Goal: Task Accomplishment & Management: Use online tool/utility

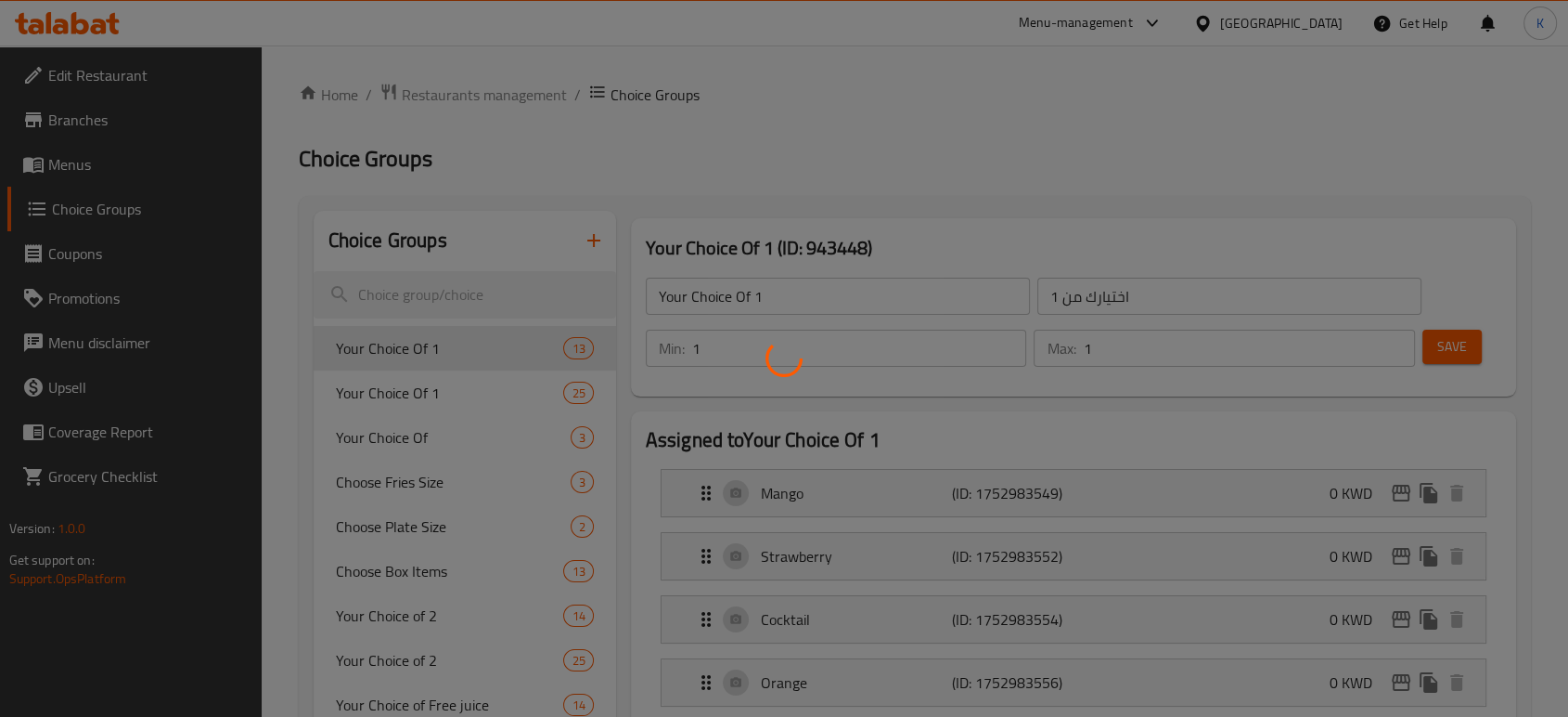
click at [1163, 26] on div at bounding box center [784, 358] width 1568 height 717
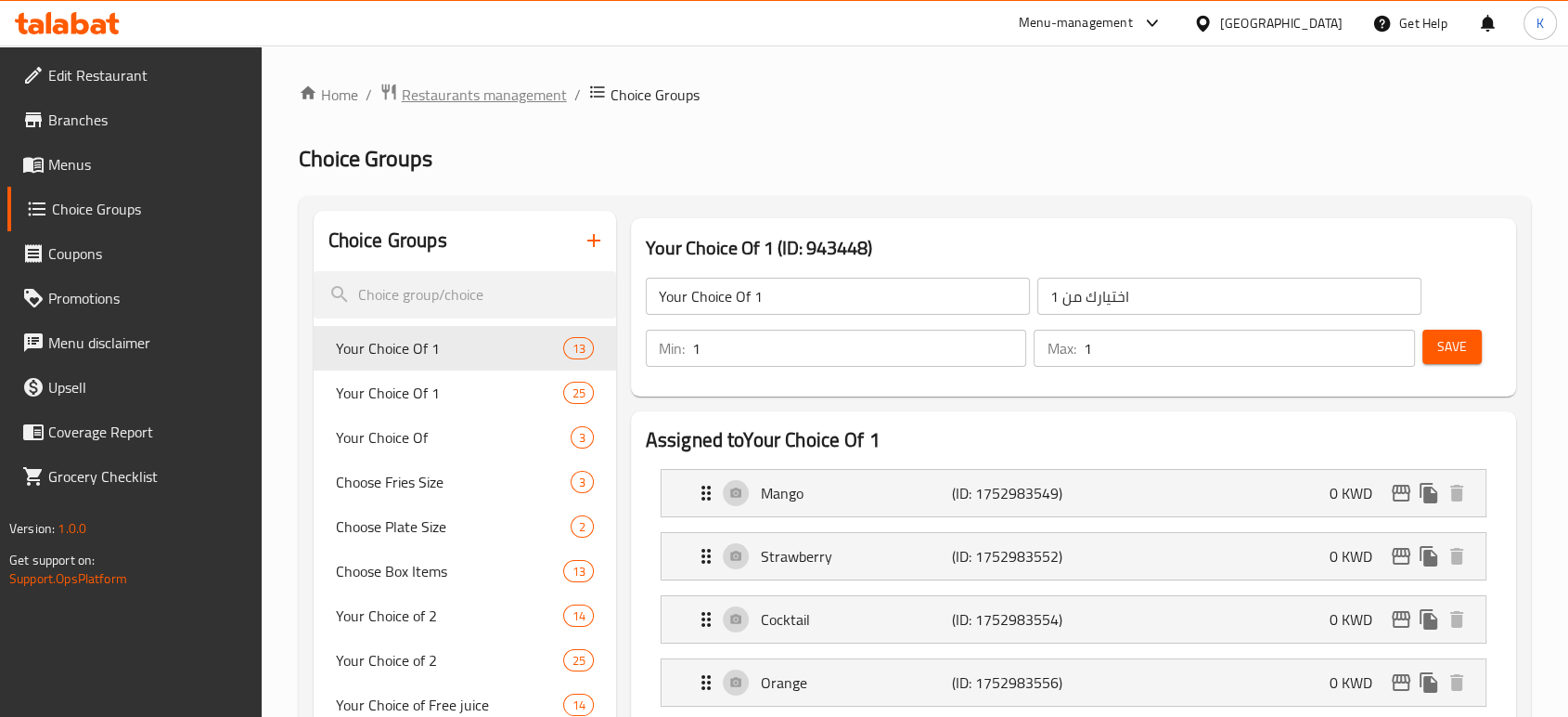
click at [499, 89] on span "Restaurants management" at bounding box center [484, 95] width 165 height 22
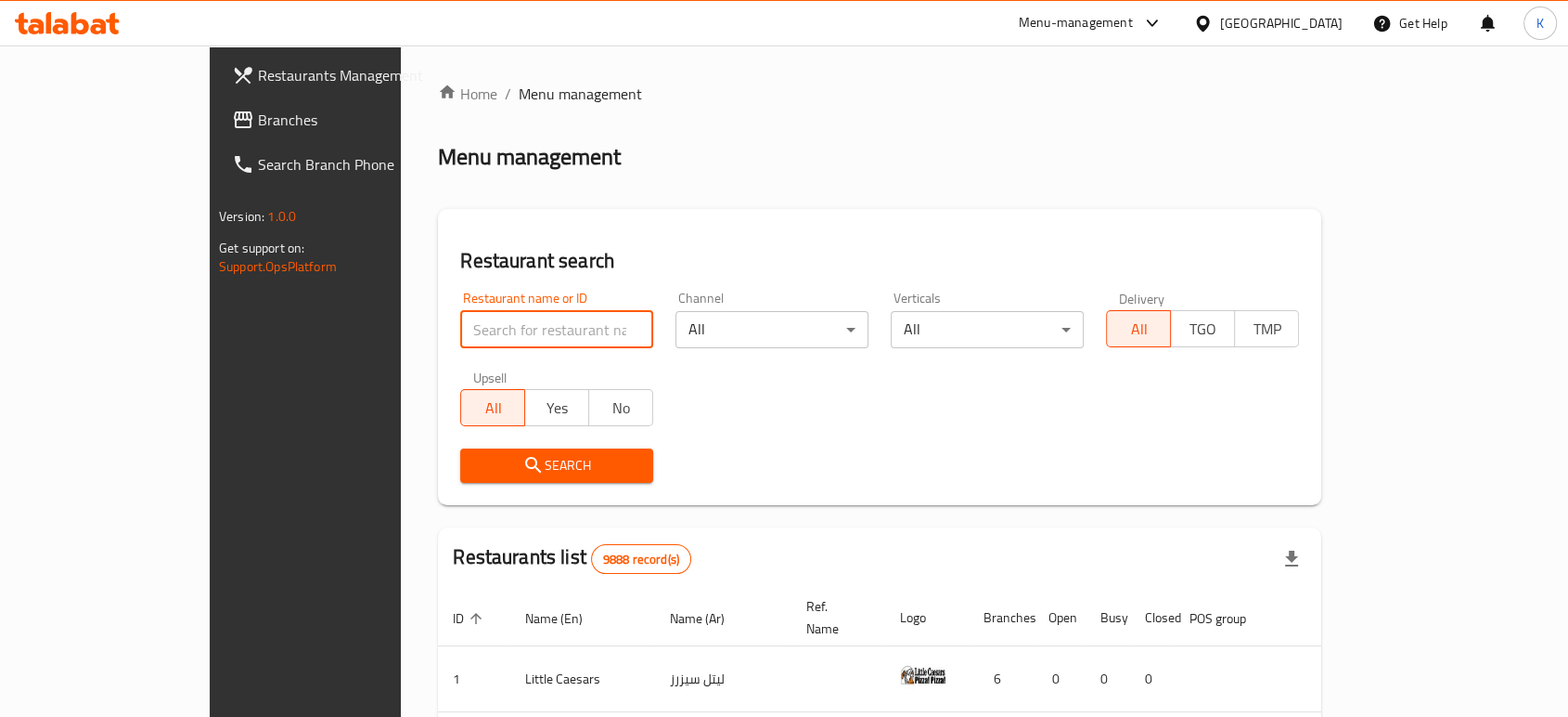
click at [505, 327] on input "search" at bounding box center [556, 330] width 193 height 37
type input "[PERSON_NAME]"
click button "Search" at bounding box center [556, 465] width 193 height 35
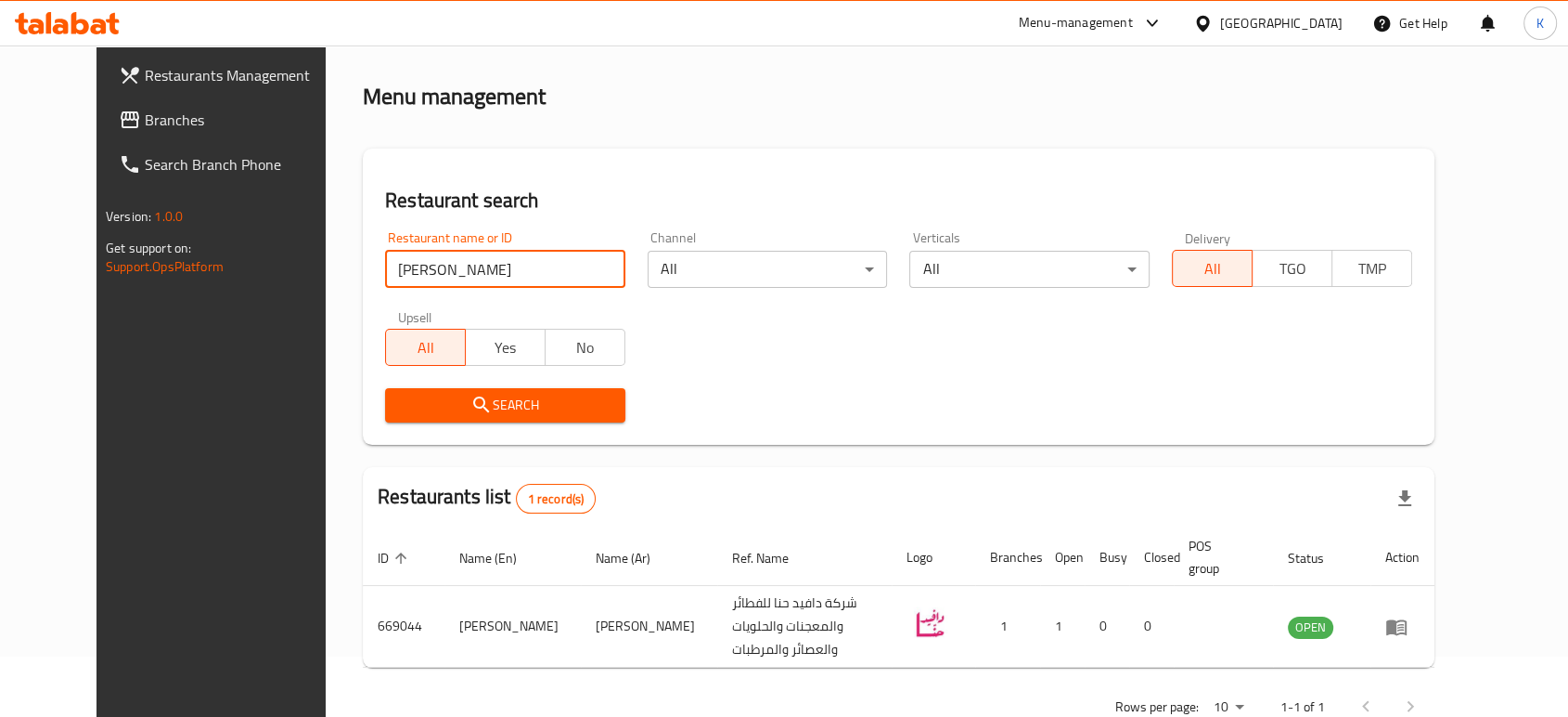
scroll to position [95, 0]
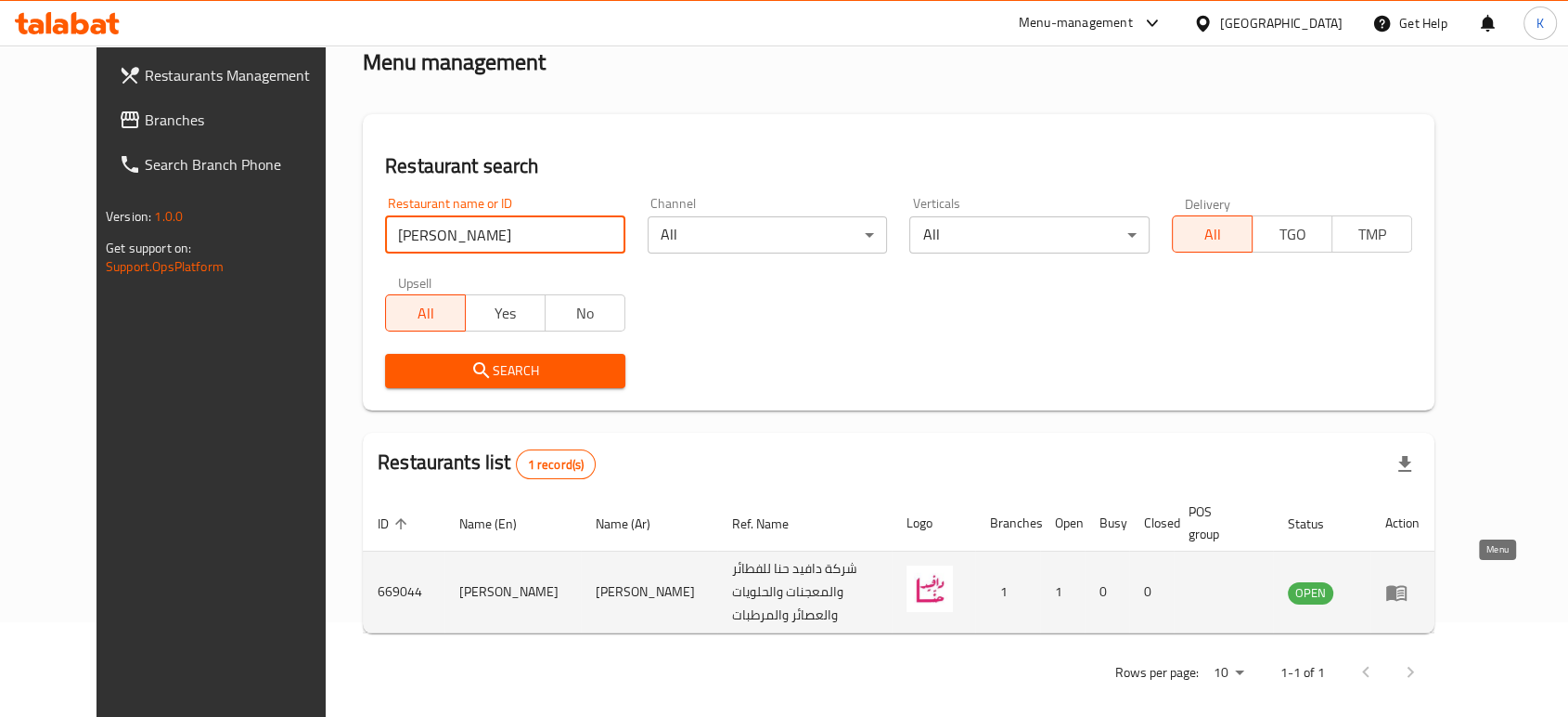
click at [1408, 592] on icon "enhanced table" at bounding box center [1397, 592] width 22 height 22
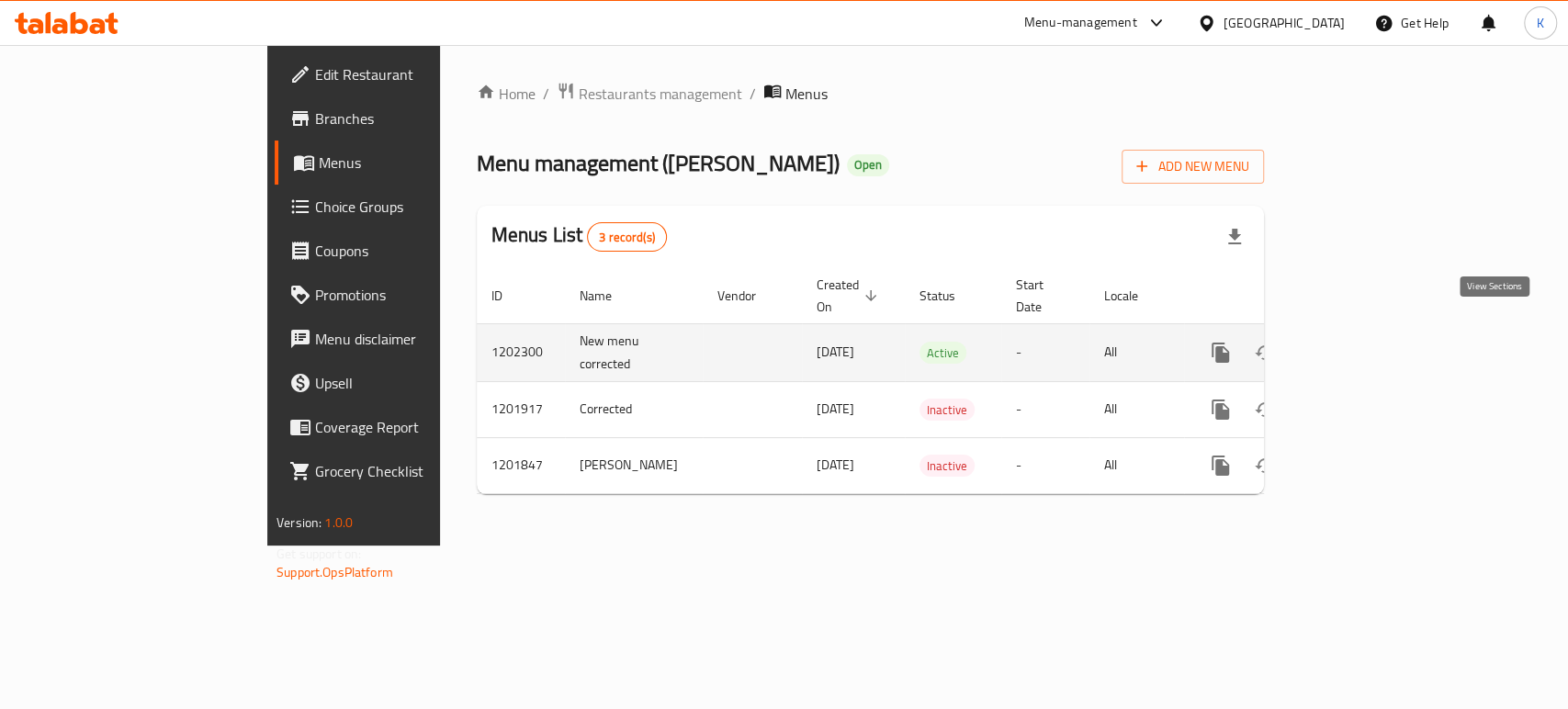
click at [1364, 342] on icon "enhanced table" at bounding box center [1353, 353] width 22 height 22
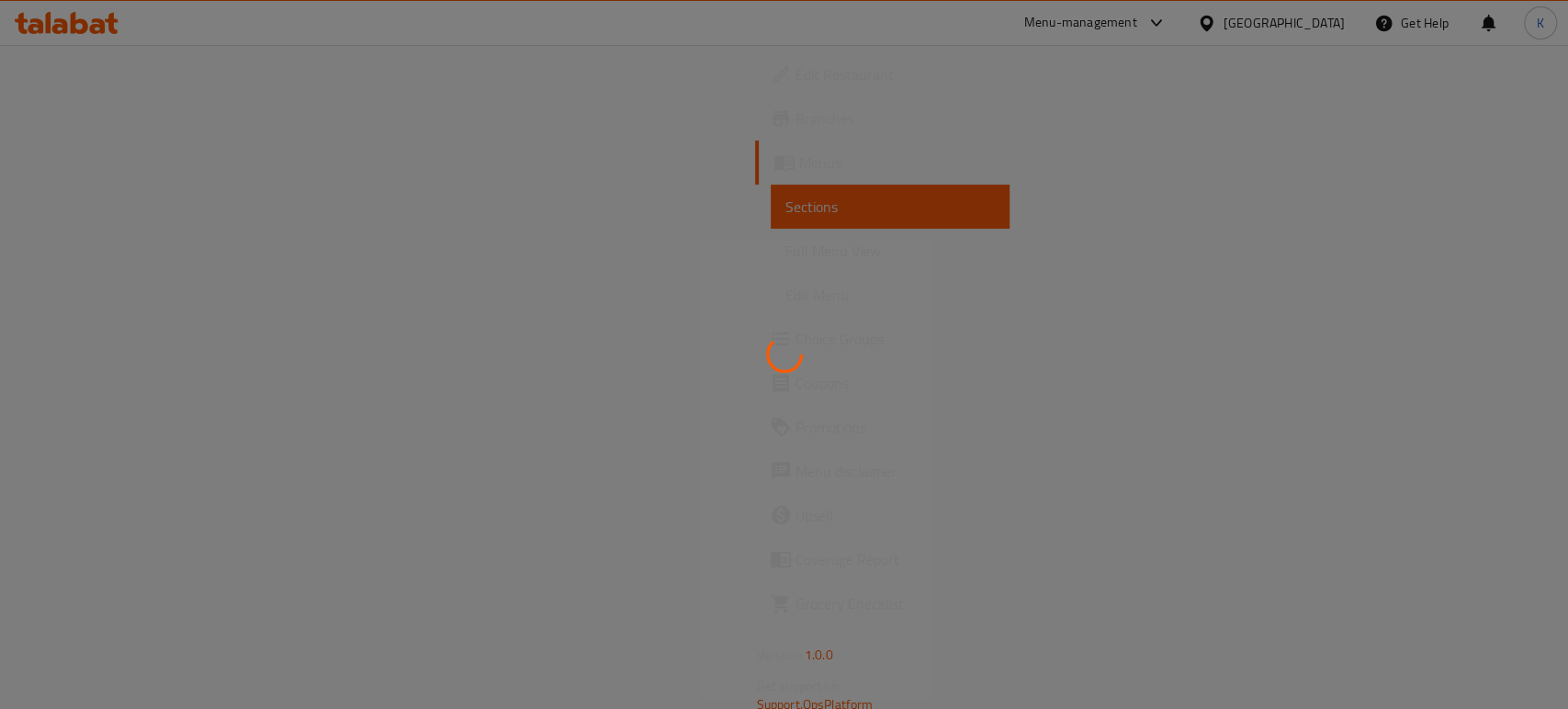
click at [126, 249] on div at bounding box center [784, 354] width 1568 height 709
click at [126, 250] on div at bounding box center [784, 354] width 1568 height 709
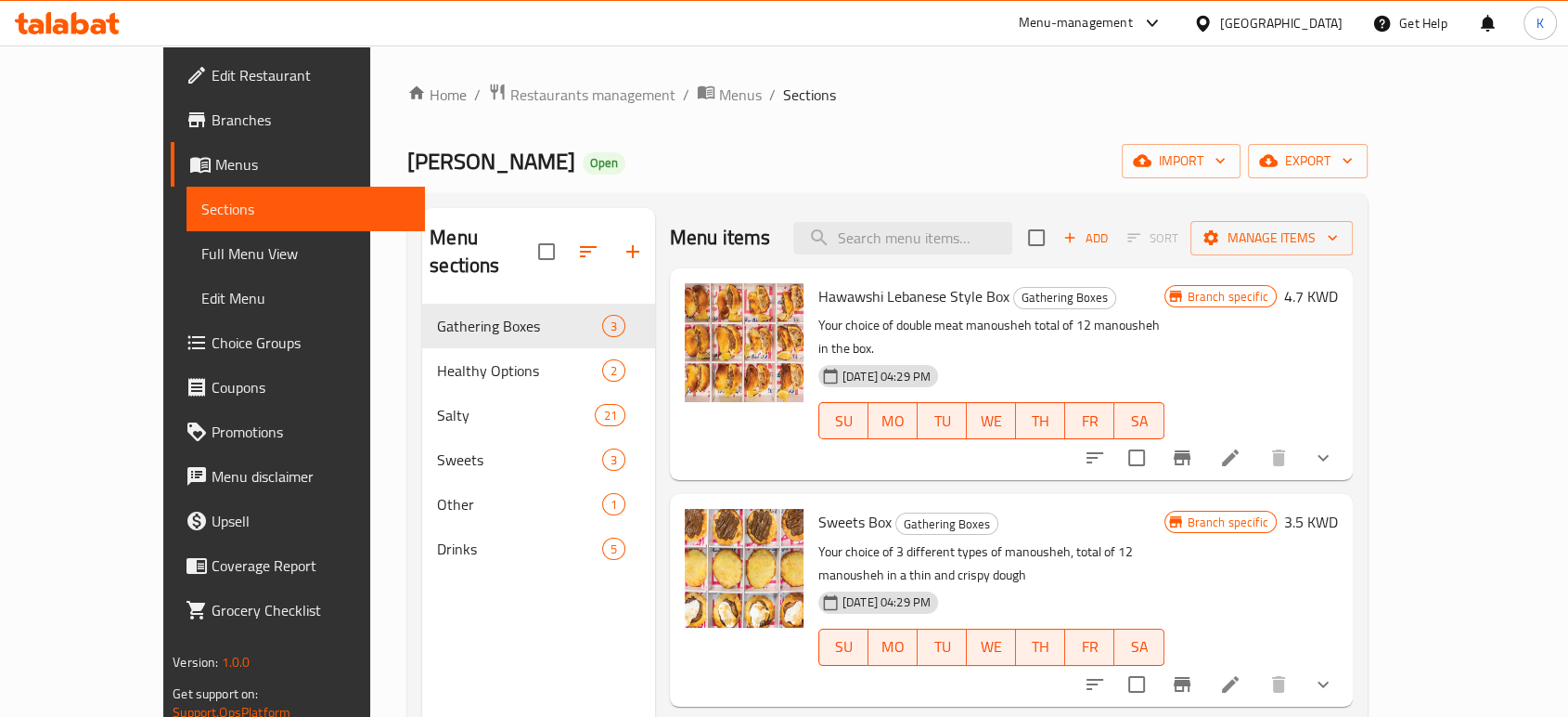
drag, startPoint x: 81, startPoint y: 246, endPoint x: 142, endPoint y: 261, distance: 62.8
click at [201, 246] on span "Full Menu View" at bounding box center [305, 254] width 209 height 22
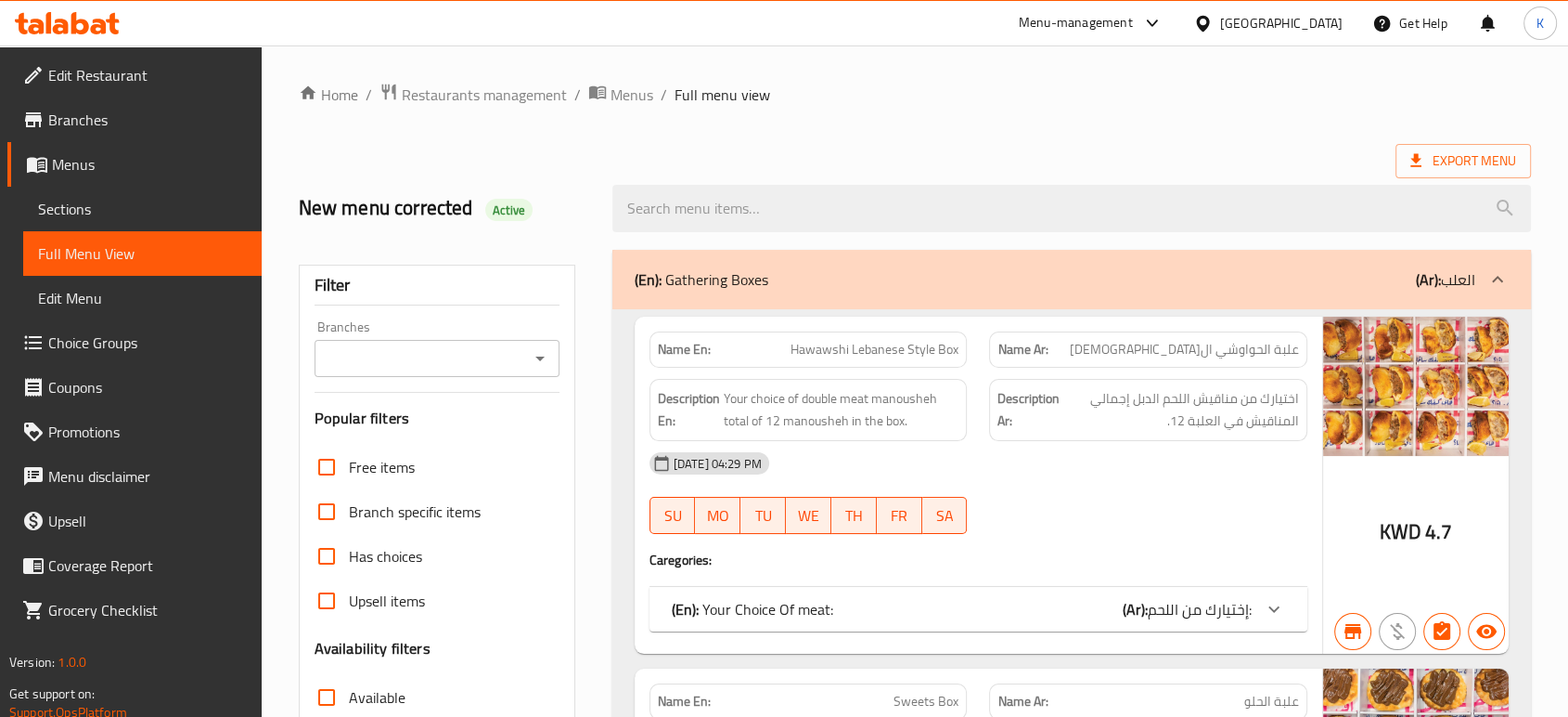
click at [96, 199] on span "Sections" at bounding box center [142, 209] width 209 height 22
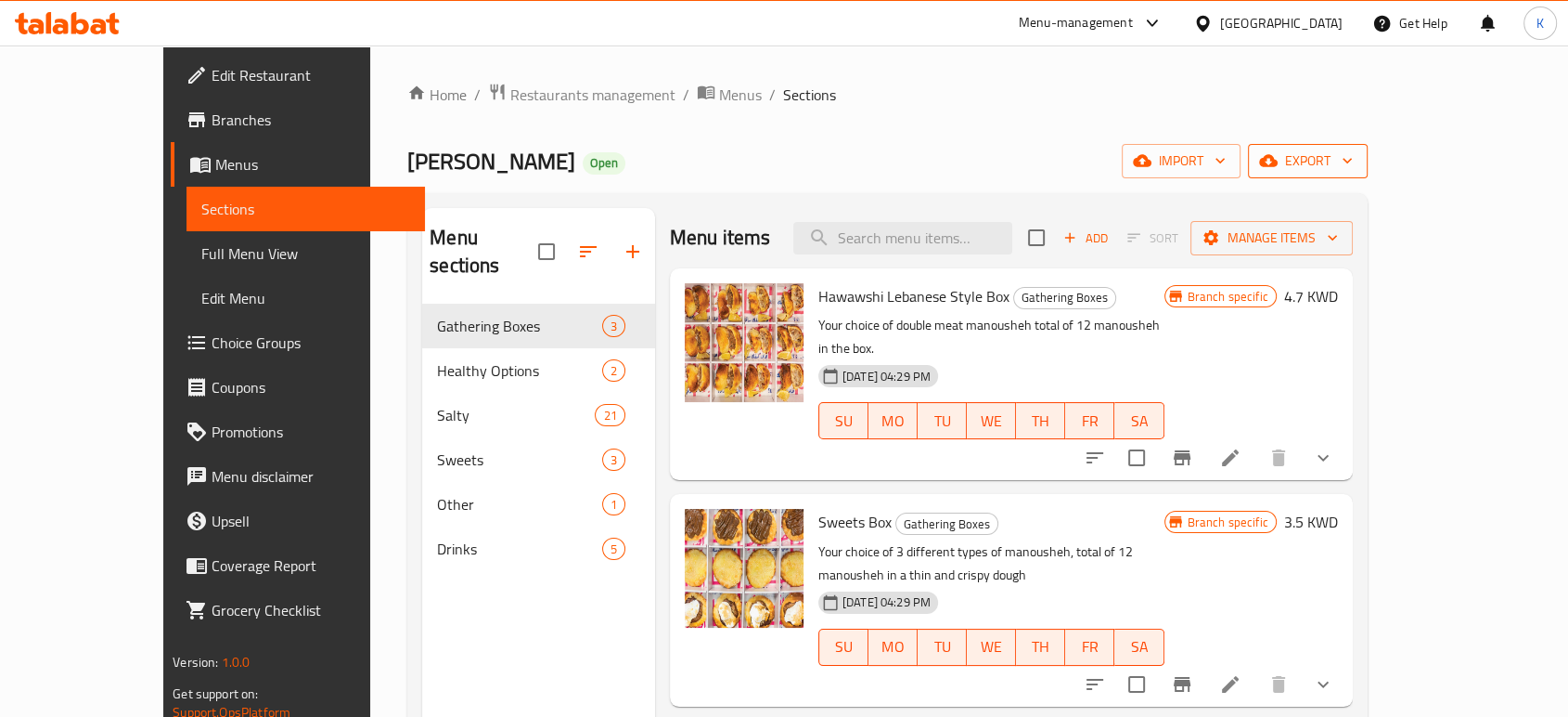
click at [1353, 159] on span "export" at bounding box center [1308, 160] width 90 height 23
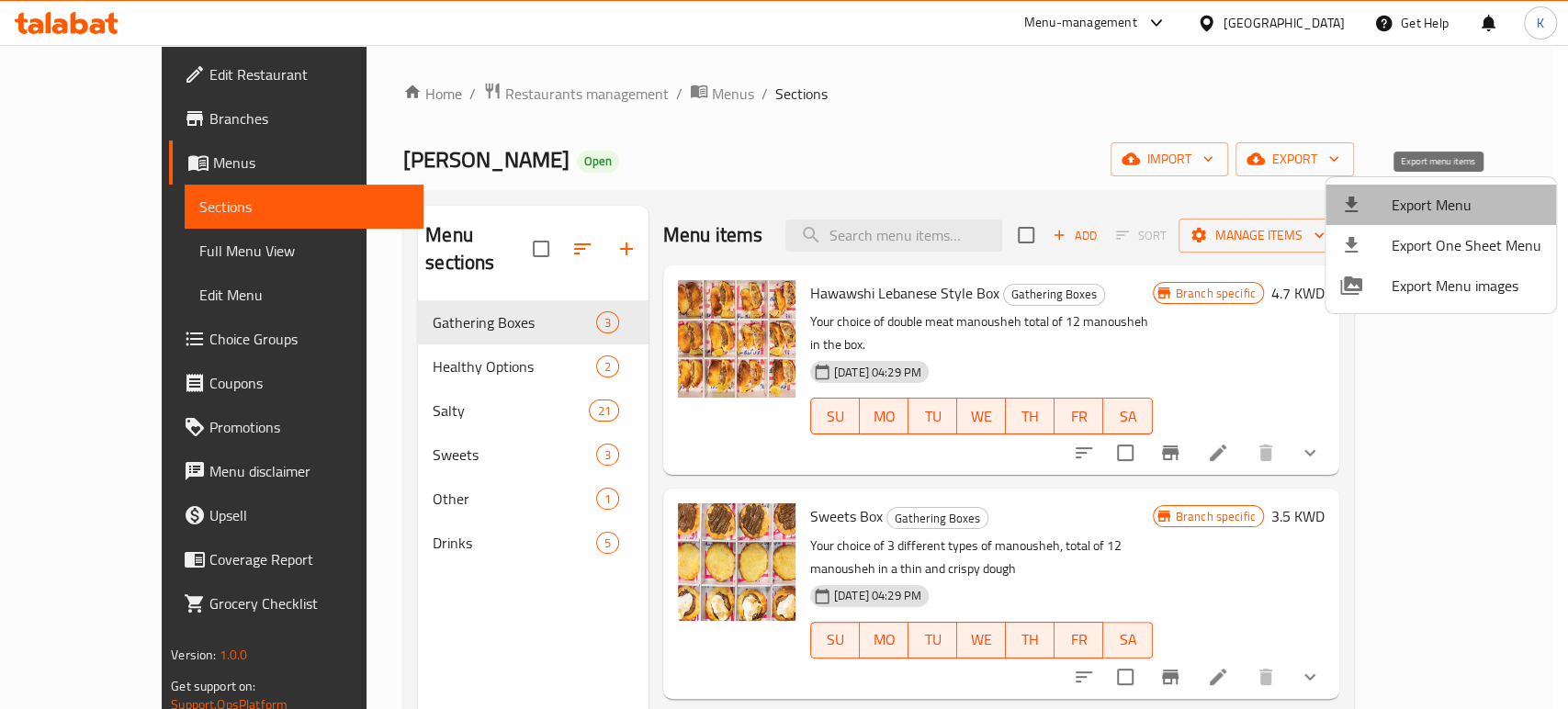
click at [1464, 204] on span "Export Menu" at bounding box center [1466, 205] width 149 height 22
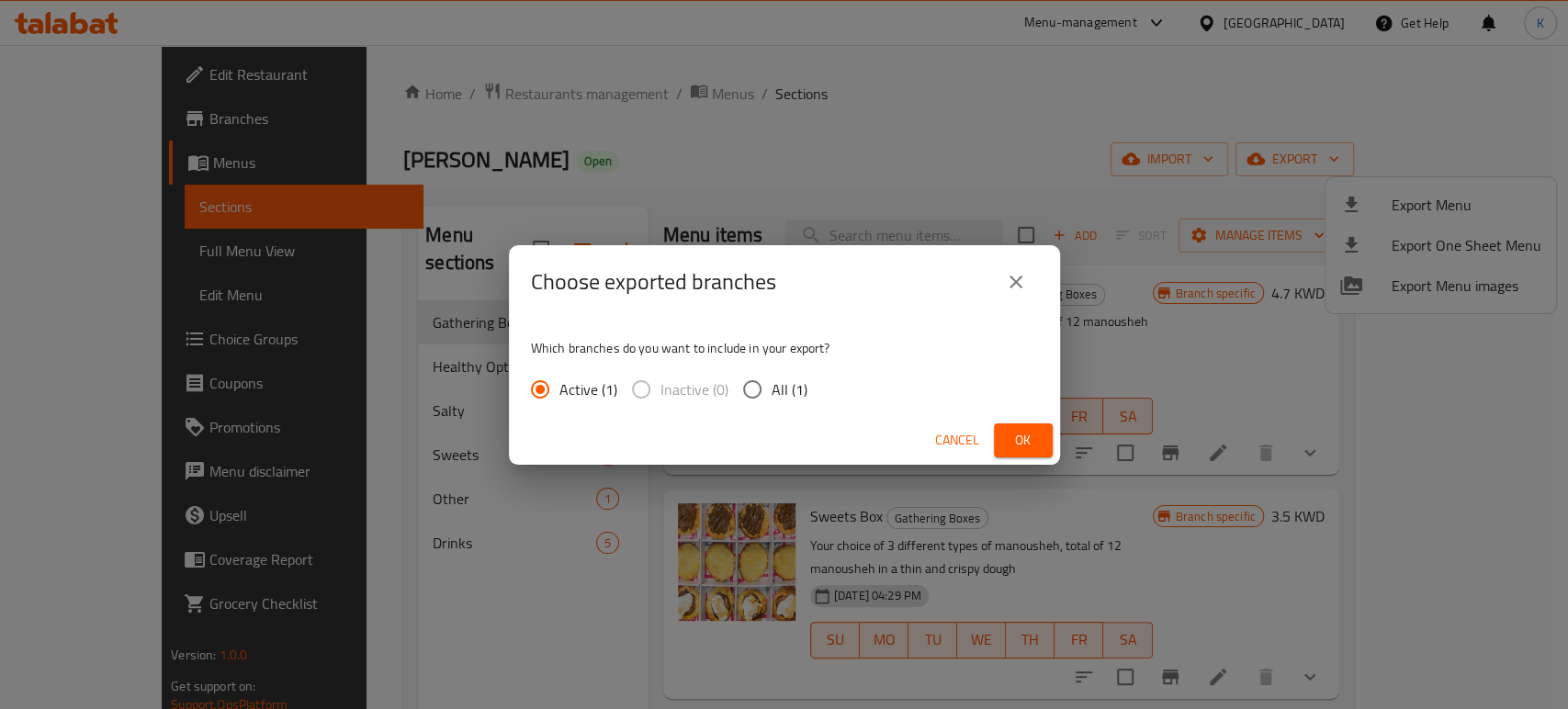
click at [1017, 437] on span "Ok" at bounding box center [1024, 440] width 30 height 23
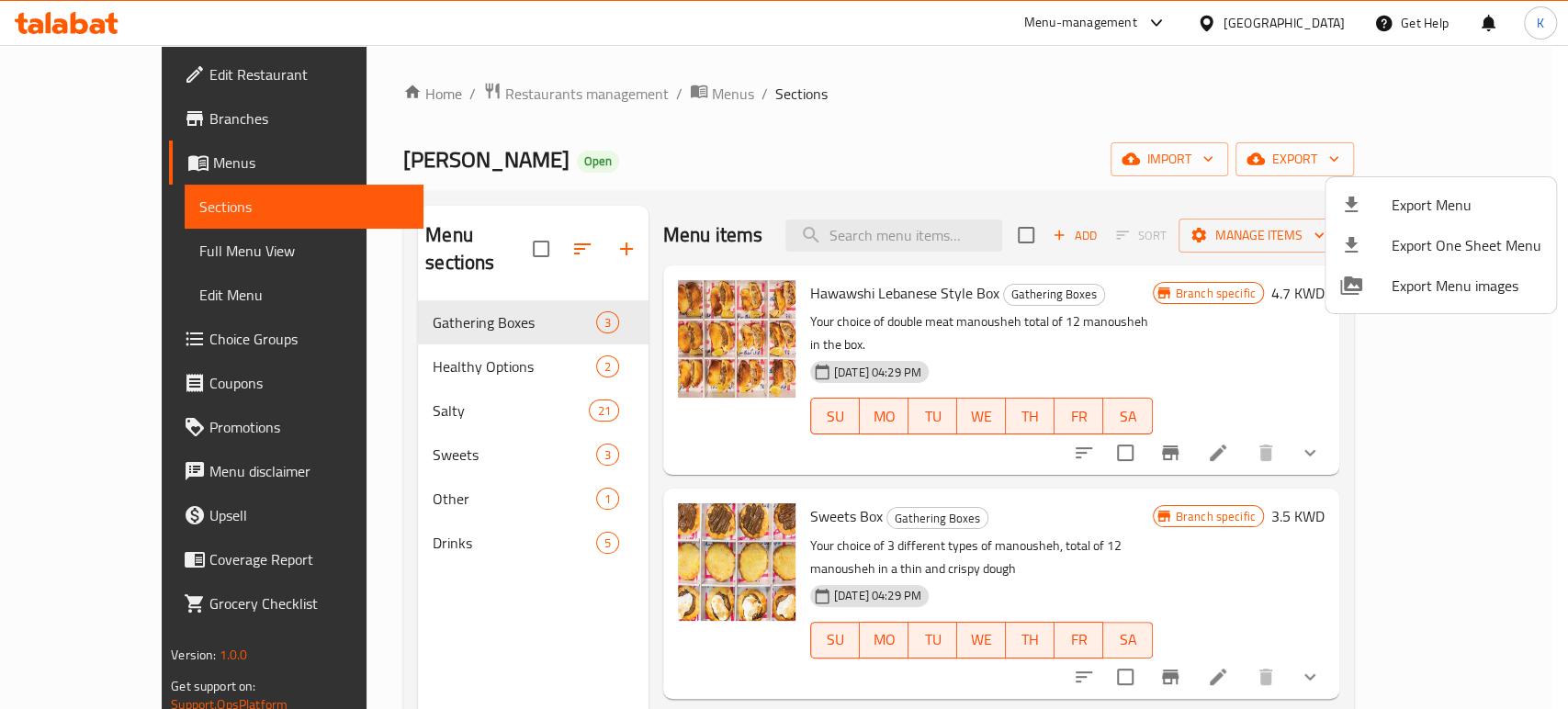
click at [1507, 101] on div at bounding box center [784, 354] width 1568 height 709
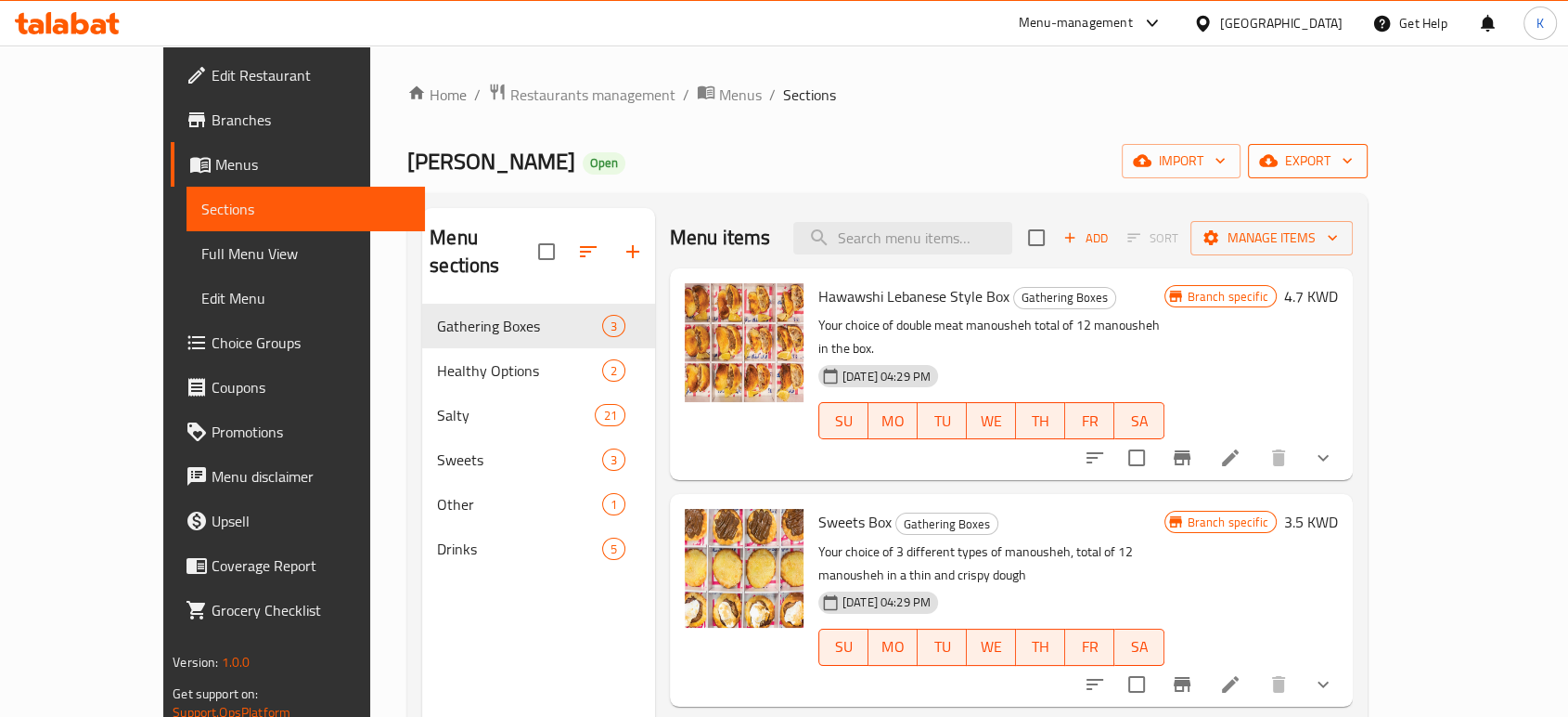
click at [1353, 167] on span "export" at bounding box center [1308, 160] width 90 height 23
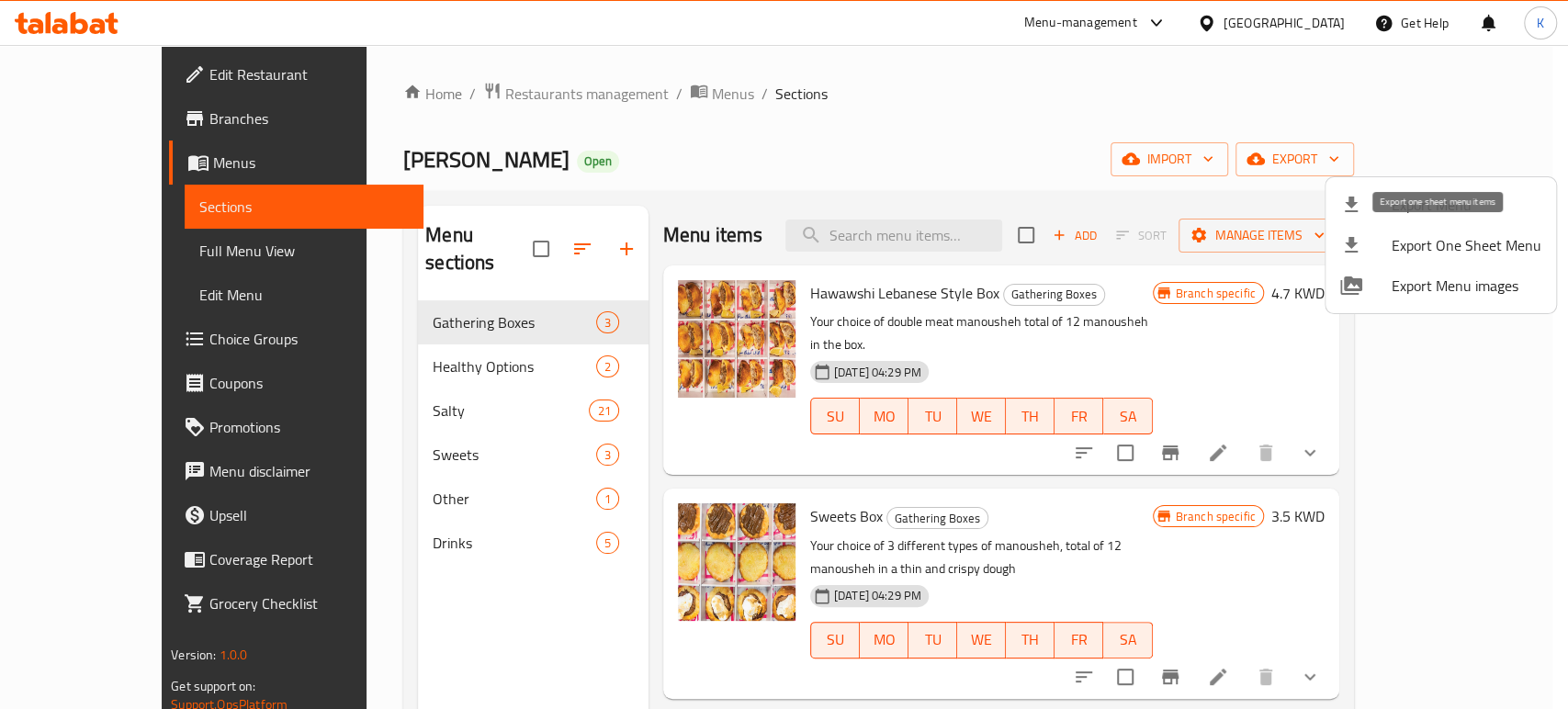
click at [1473, 254] on span "Export One Sheet Menu" at bounding box center [1466, 246] width 149 height 22
